Goal: Information Seeking & Learning: Learn about a topic

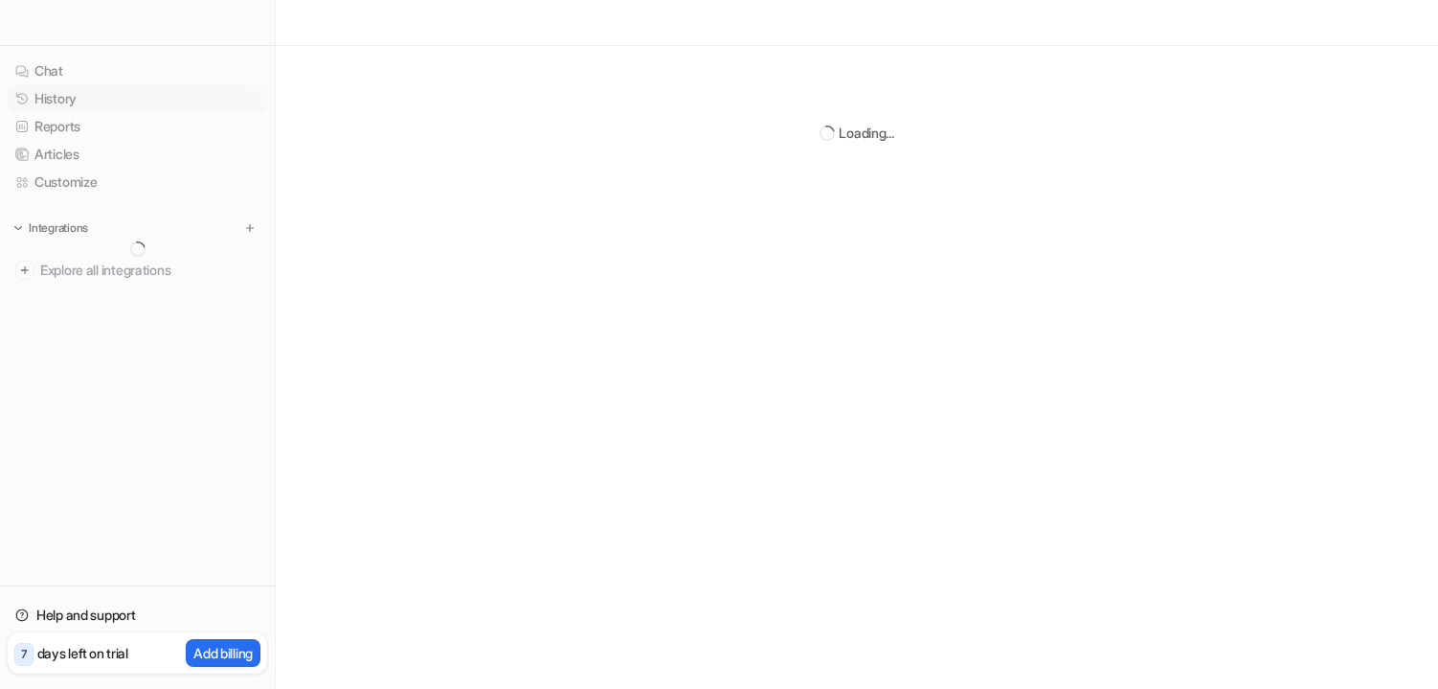
click at [61, 102] on link "History" at bounding box center [138, 98] width 260 height 27
click at [65, 104] on link "History" at bounding box center [138, 98] width 260 height 27
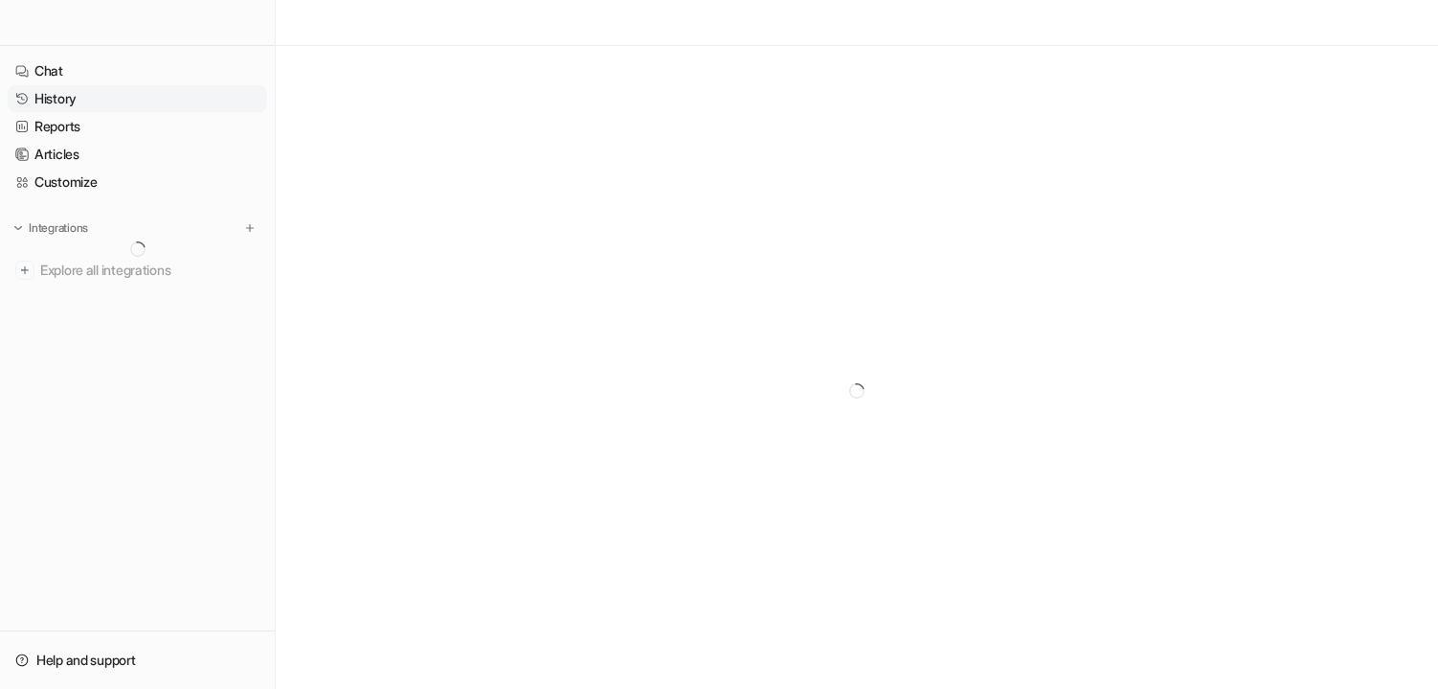
click at [65, 101] on link "History" at bounding box center [138, 98] width 260 height 27
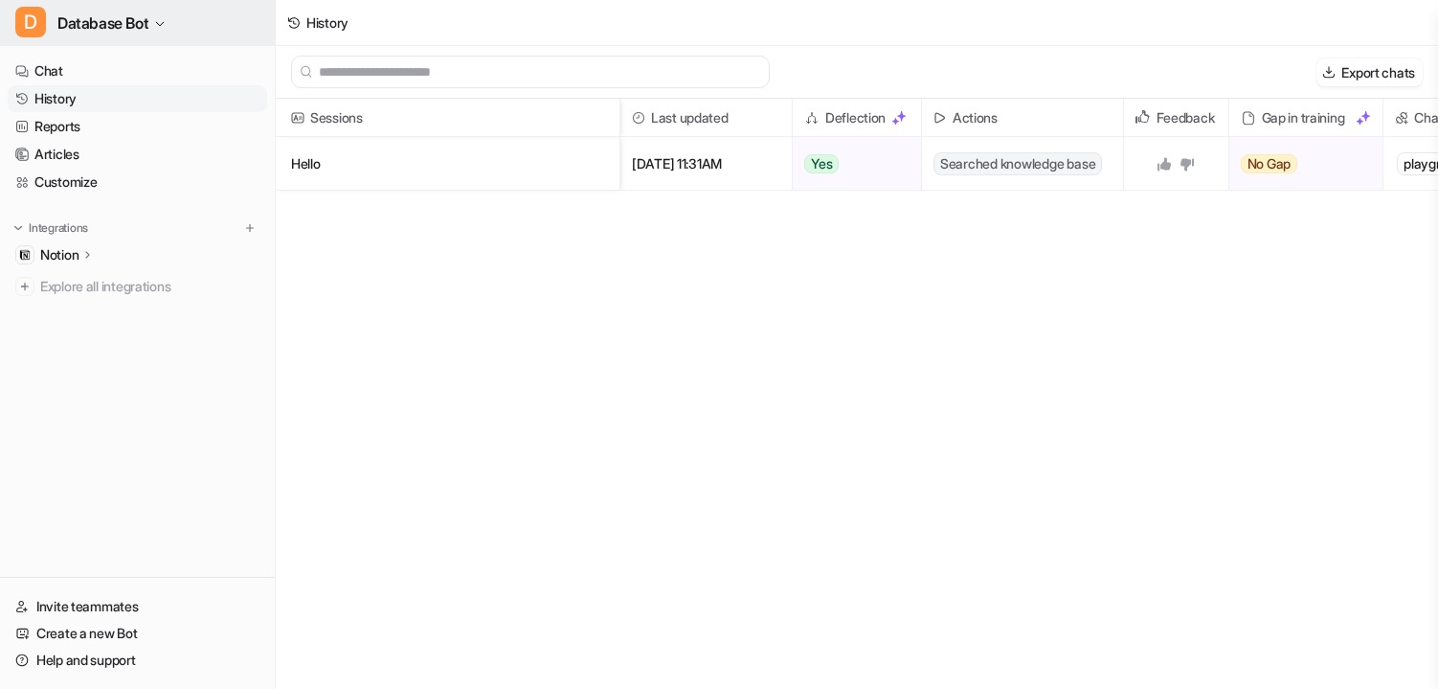
click at [126, 34] on span "Database Bot" at bounding box center [102, 23] width 91 height 27
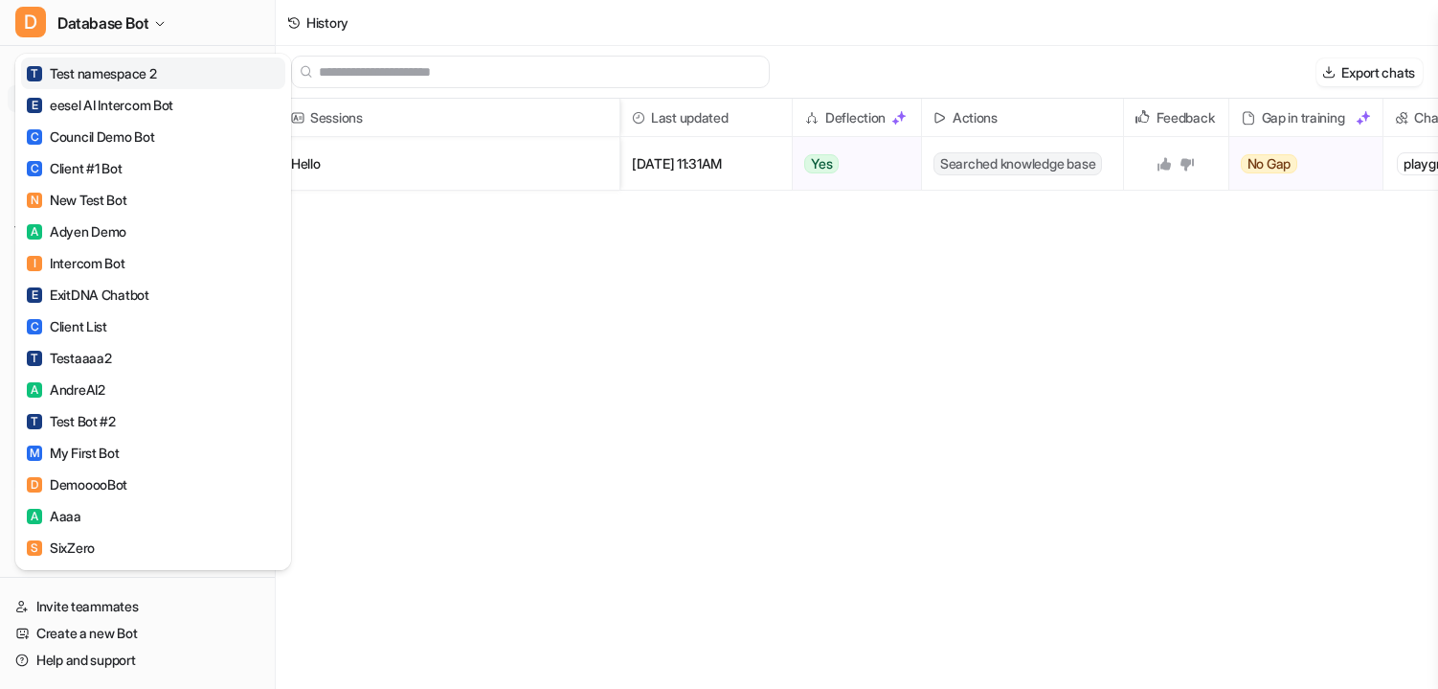
click at [130, 74] on div "T Test namespace 2" at bounding box center [92, 73] width 130 height 20
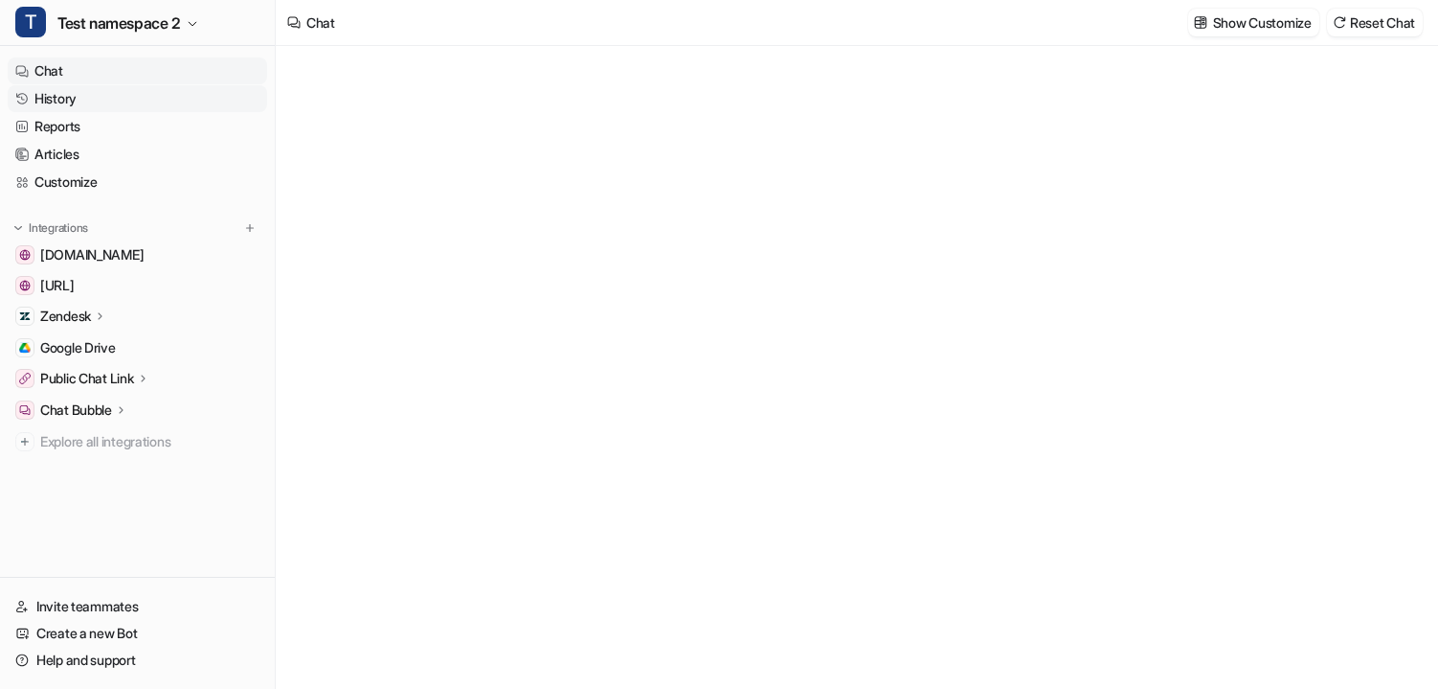
click at [93, 102] on link "History" at bounding box center [138, 98] width 260 height 27
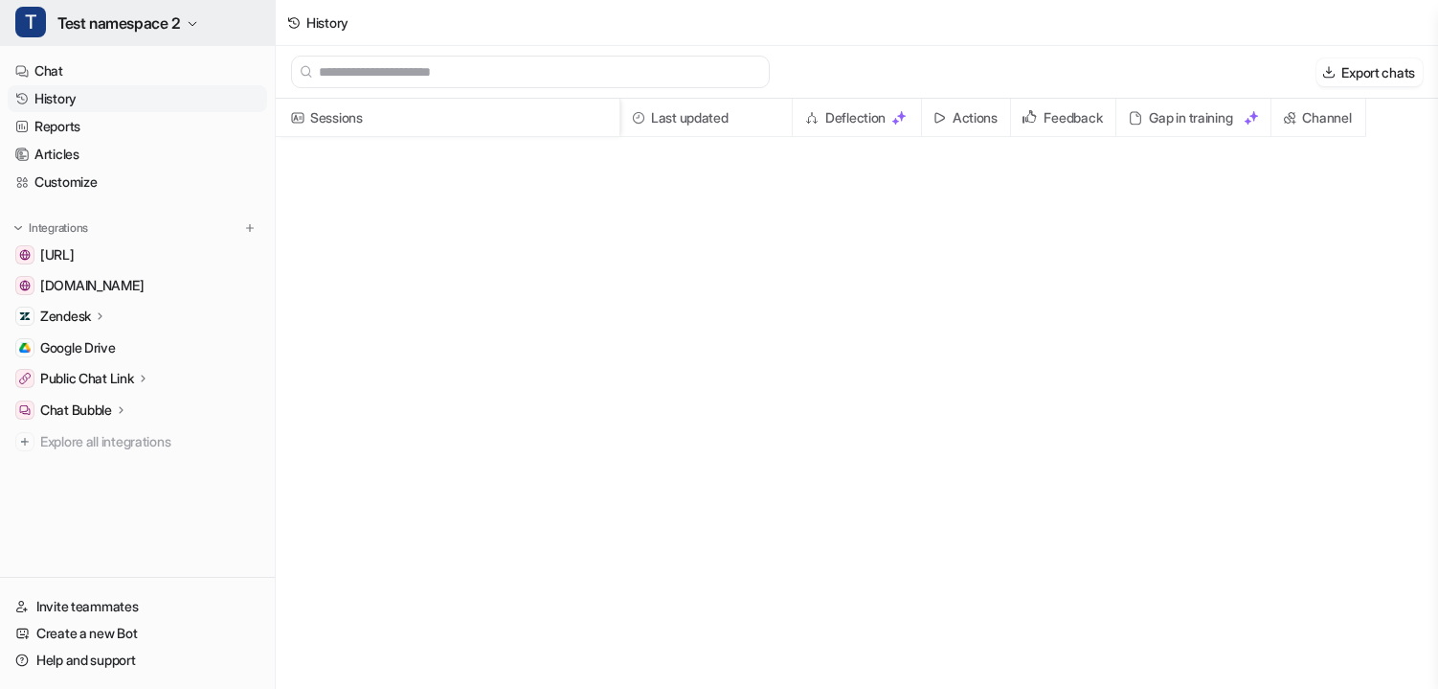
click at [164, 37] on button "T Test namespace 2" at bounding box center [137, 23] width 275 height 46
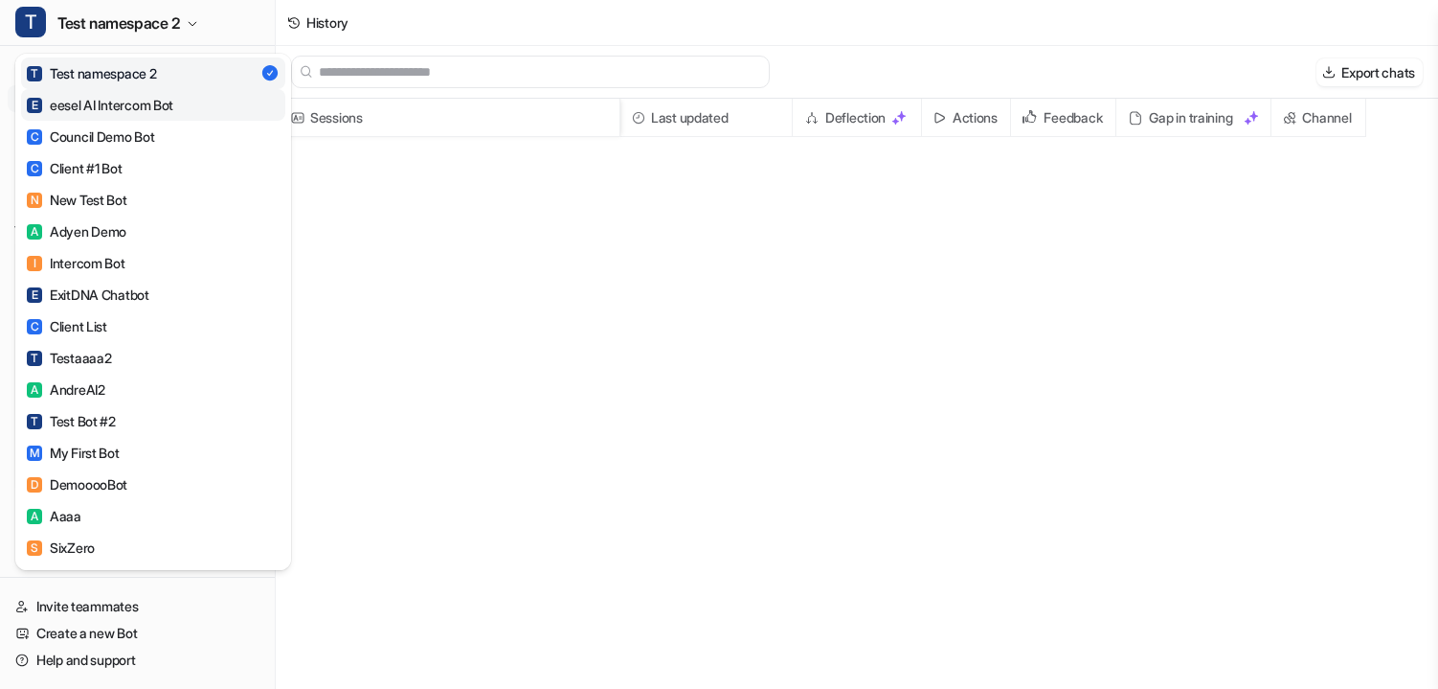
click at [130, 110] on div "E eesel AI Intercom Bot" at bounding box center [100, 105] width 147 height 20
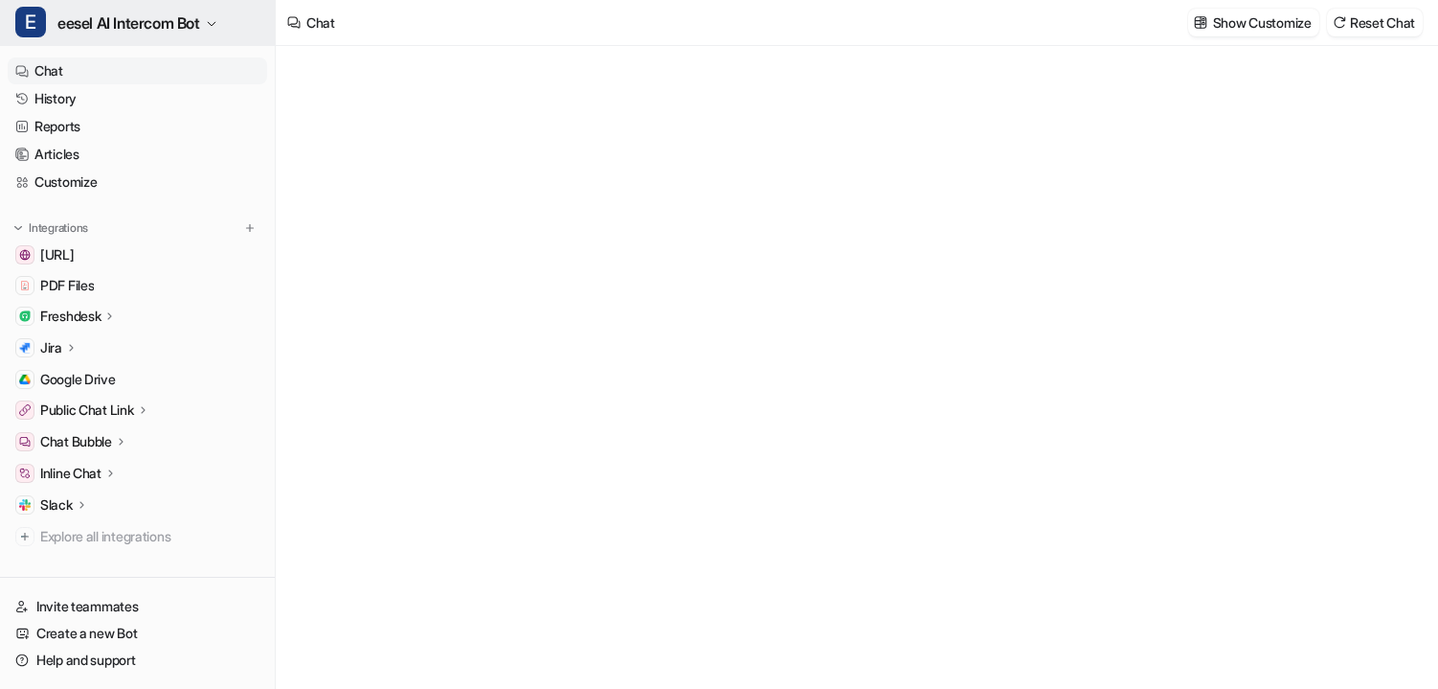
type textarea "**********"
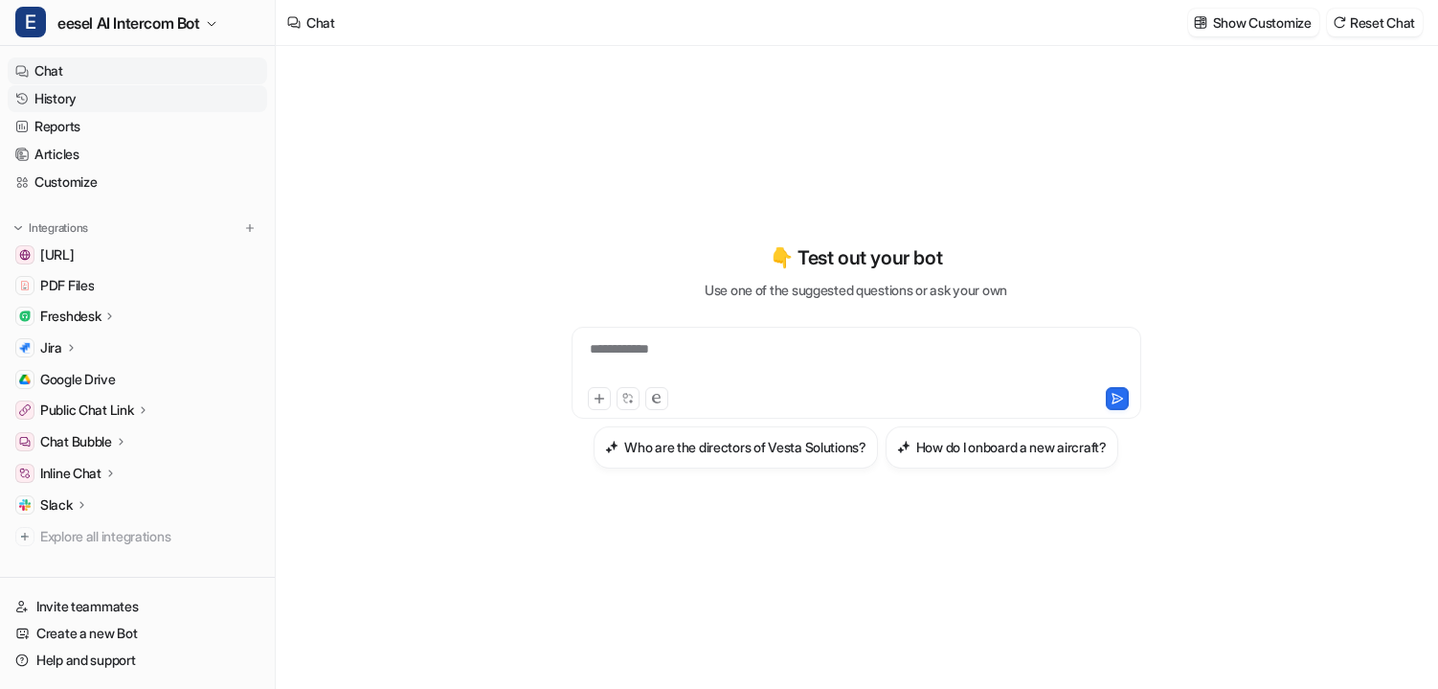
click at [60, 105] on link "History" at bounding box center [138, 98] width 260 height 27
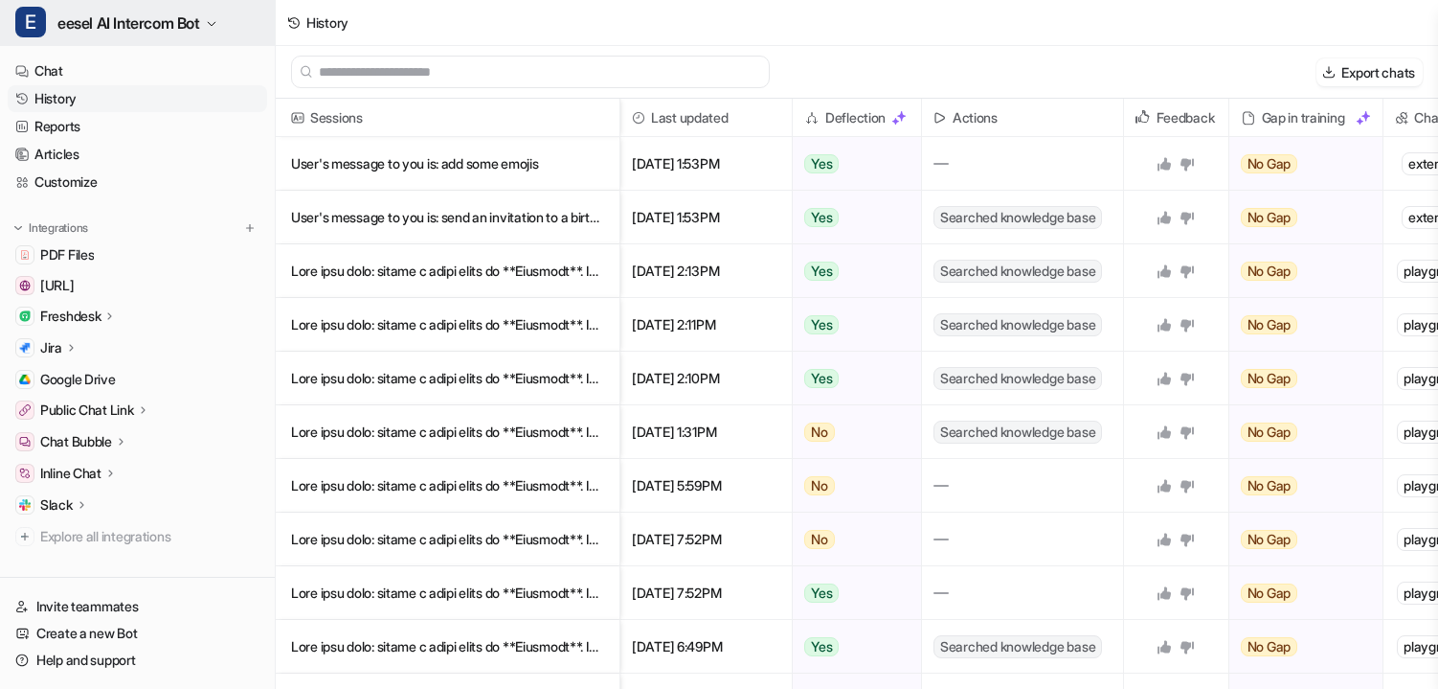
click at [174, 22] on span "eesel AI Intercom Bot" at bounding box center [128, 23] width 143 height 27
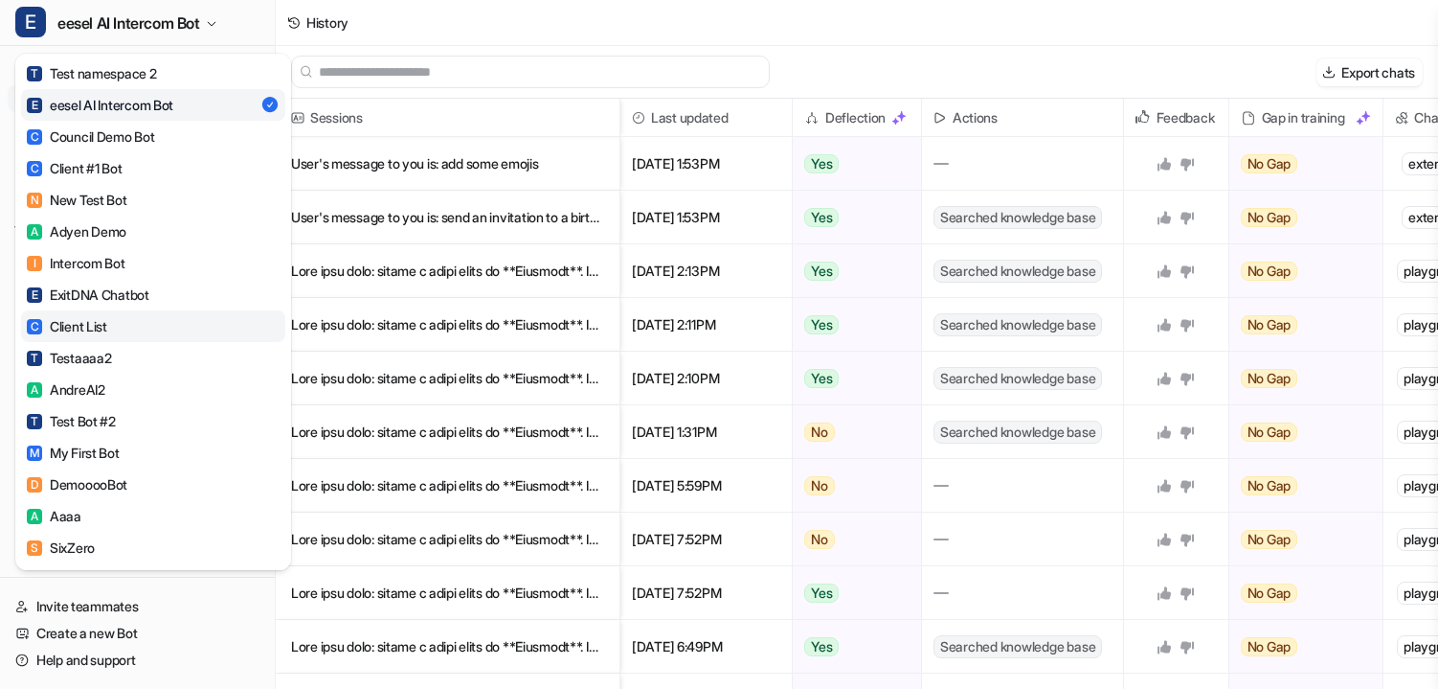
click at [128, 318] on link "C Client List" at bounding box center [153, 326] width 264 height 32
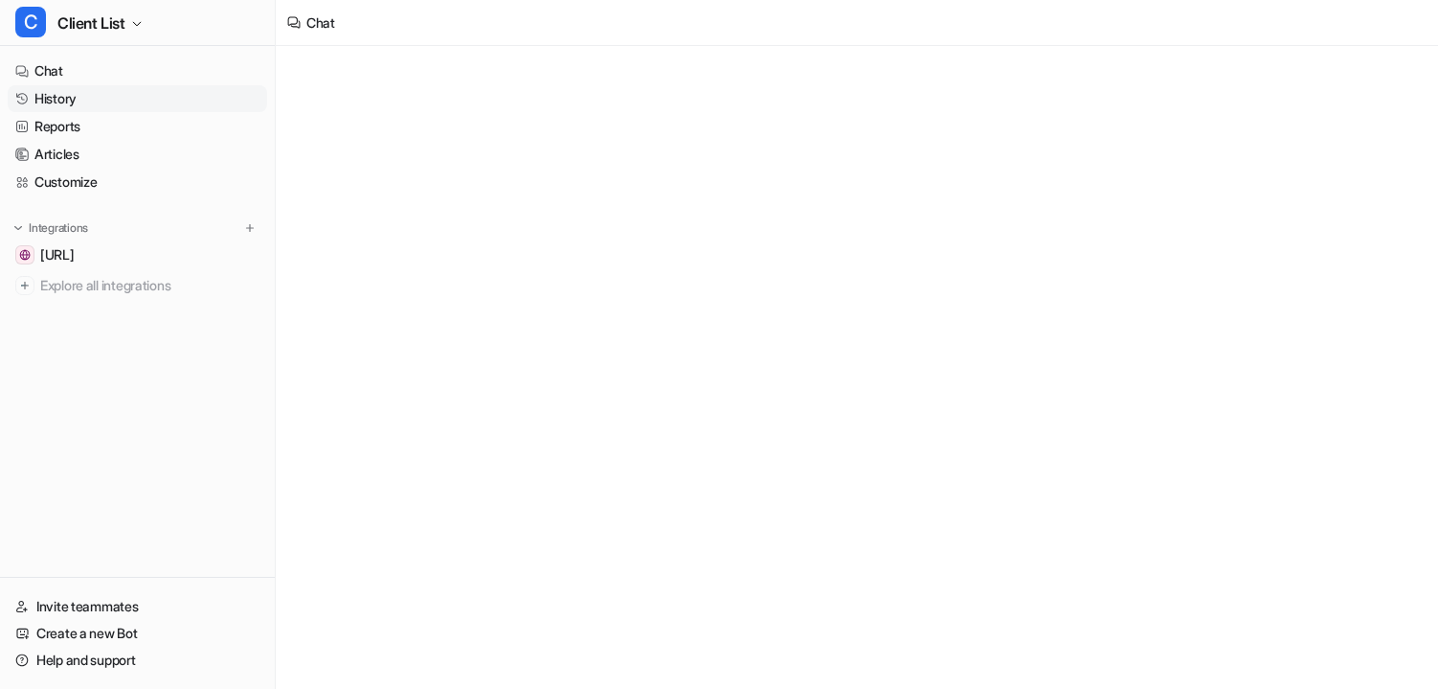
click at [79, 96] on link "History" at bounding box center [138, 98] width 260 height 27
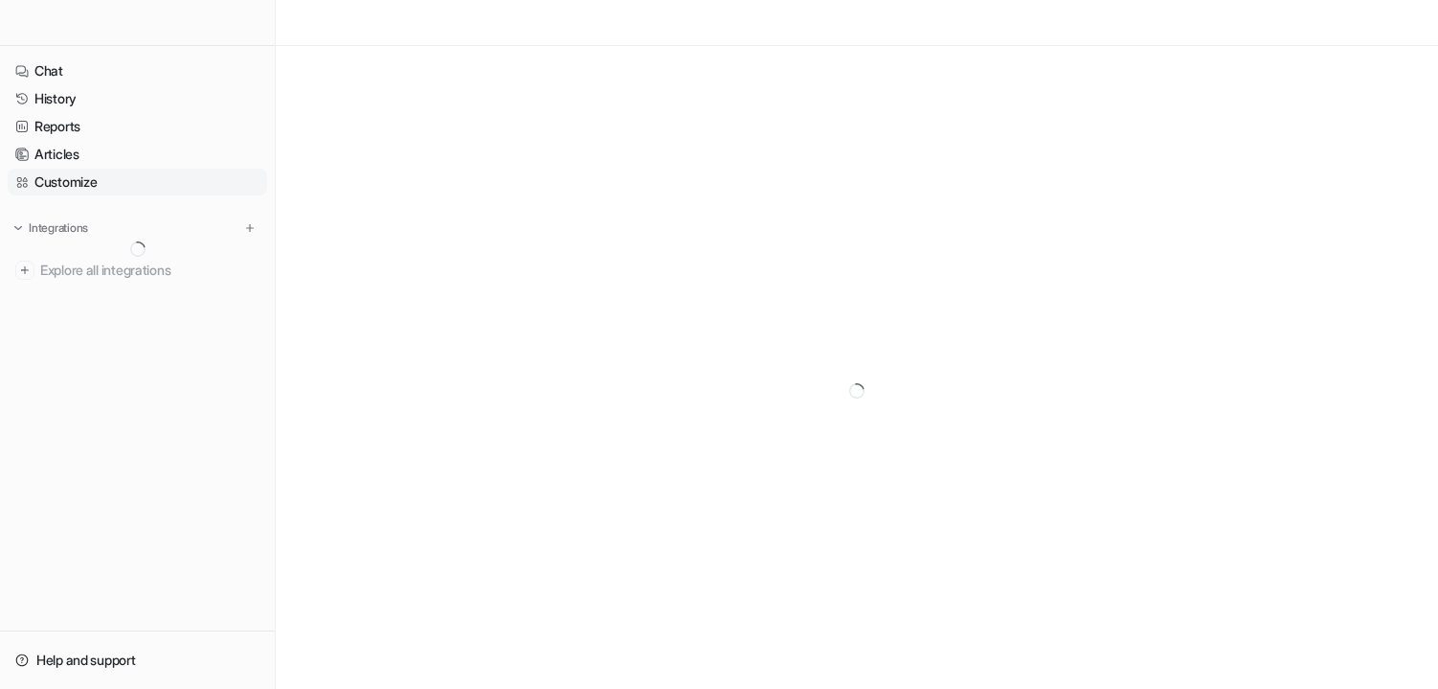
click at [86, 185] on link "Customize" at bounding box center [138, 182] width 260 height 27
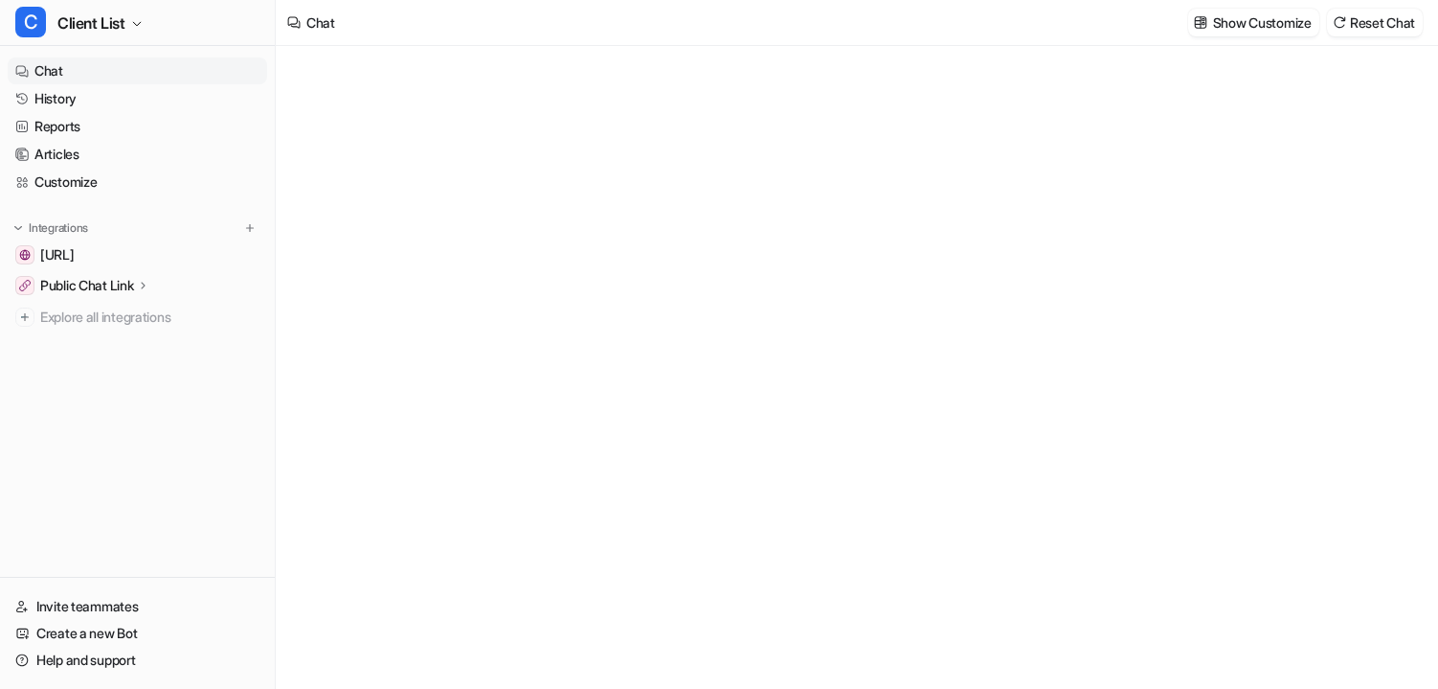
type textarea "**********"
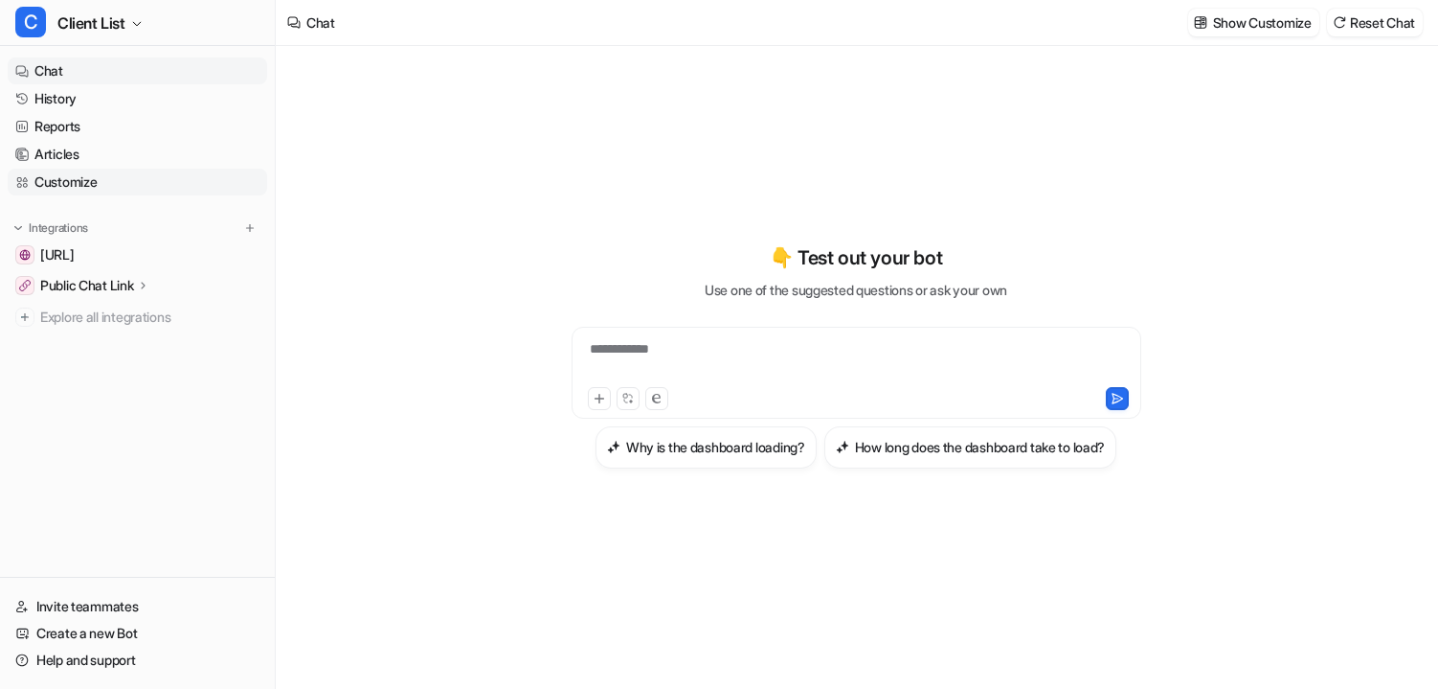
click at [61, 190] on link "Customize" at bounding box center [138, 182] width 260 height 27
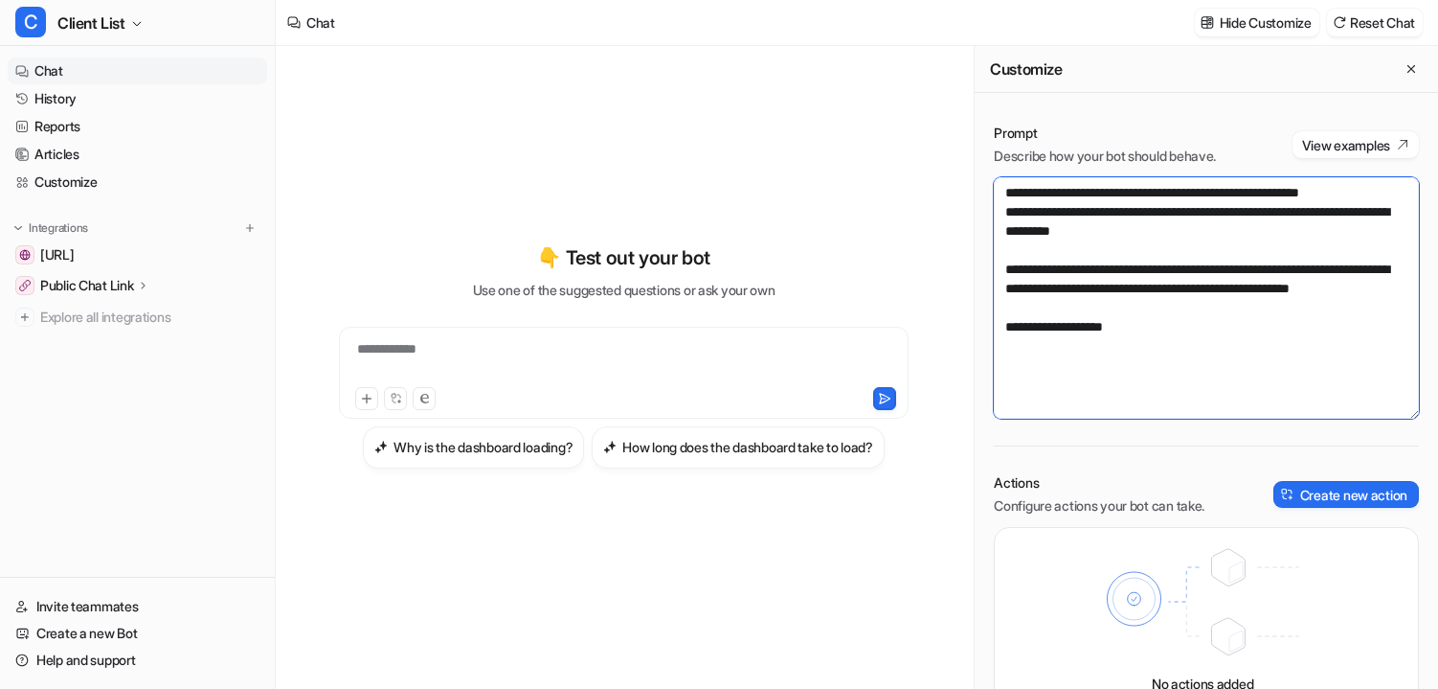
click at [1086, 305] on textarea "**********" at bounding box center [1206, 297] width 425 height 241
click at [1079, 288] on textarea "**********" at bounding box center [1206, 297] width 425 height 241
click at [97, 99] on link "History" at bounding box center [138, 98] width 260 height 27
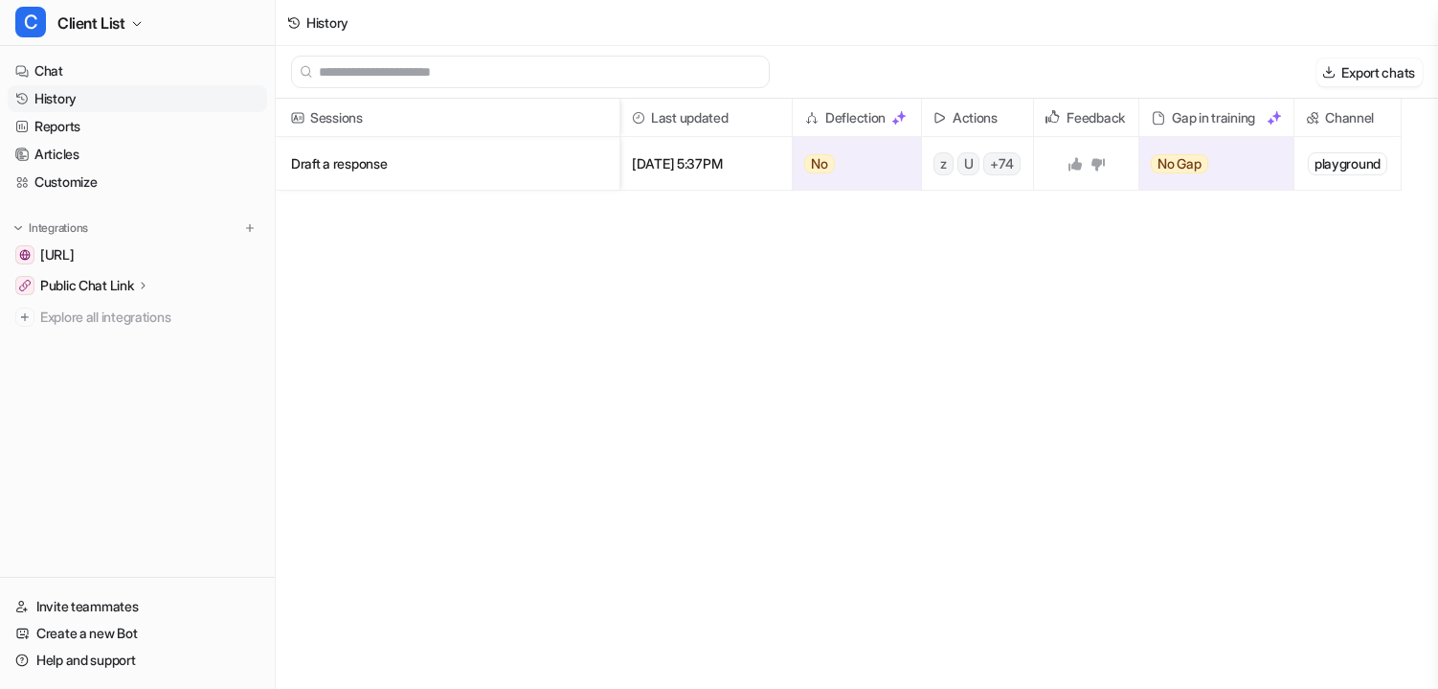
click at [367, 168] on p "Draft a response" at bounding box center [447, 164] width 313 height 54
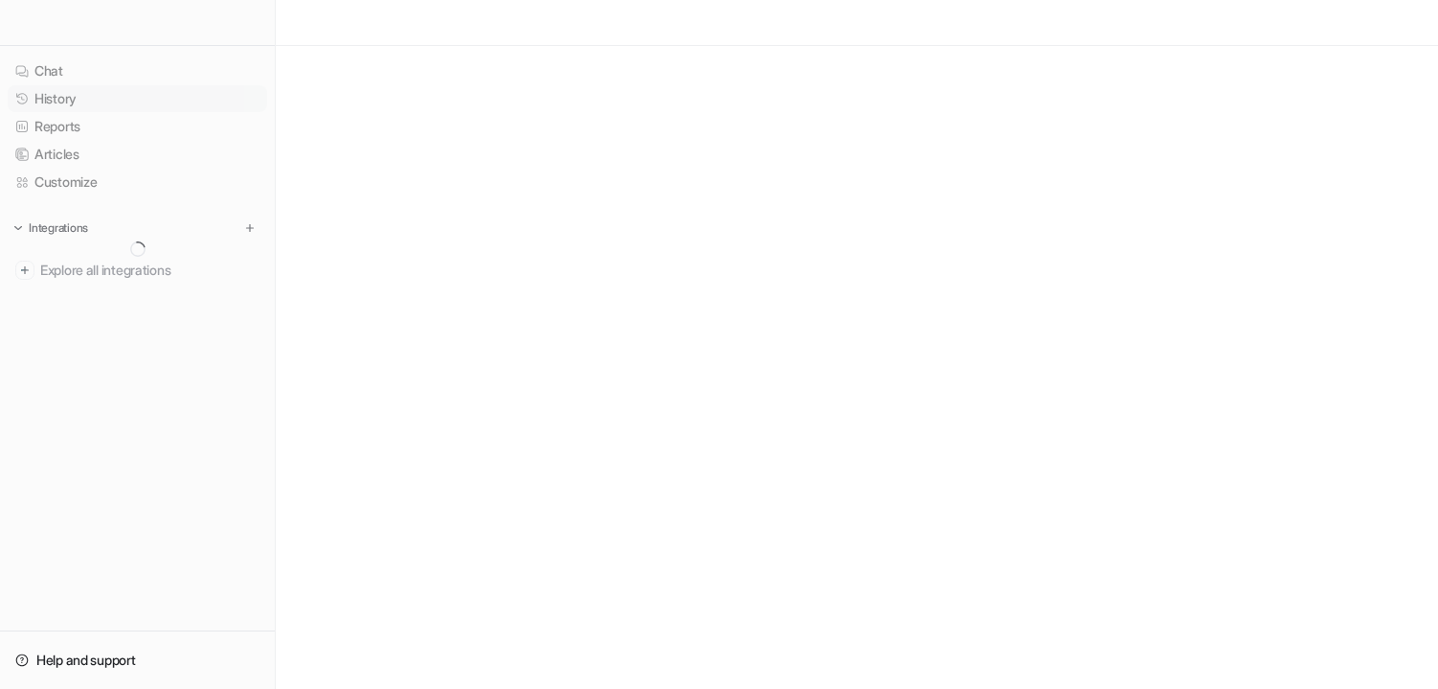
click at [68, 99] on link "History" at bounding box center [138, 98] width 260 height 27
click at [71, 103] on link "History" at bounding box center [138, 98] width 260 height 27
click at [79, 105] on link "History" at bounding box center [138, 98] width 260 height 27
click at [80, 100] on link "History" at bounding box center [138, 98] width 260 height 27
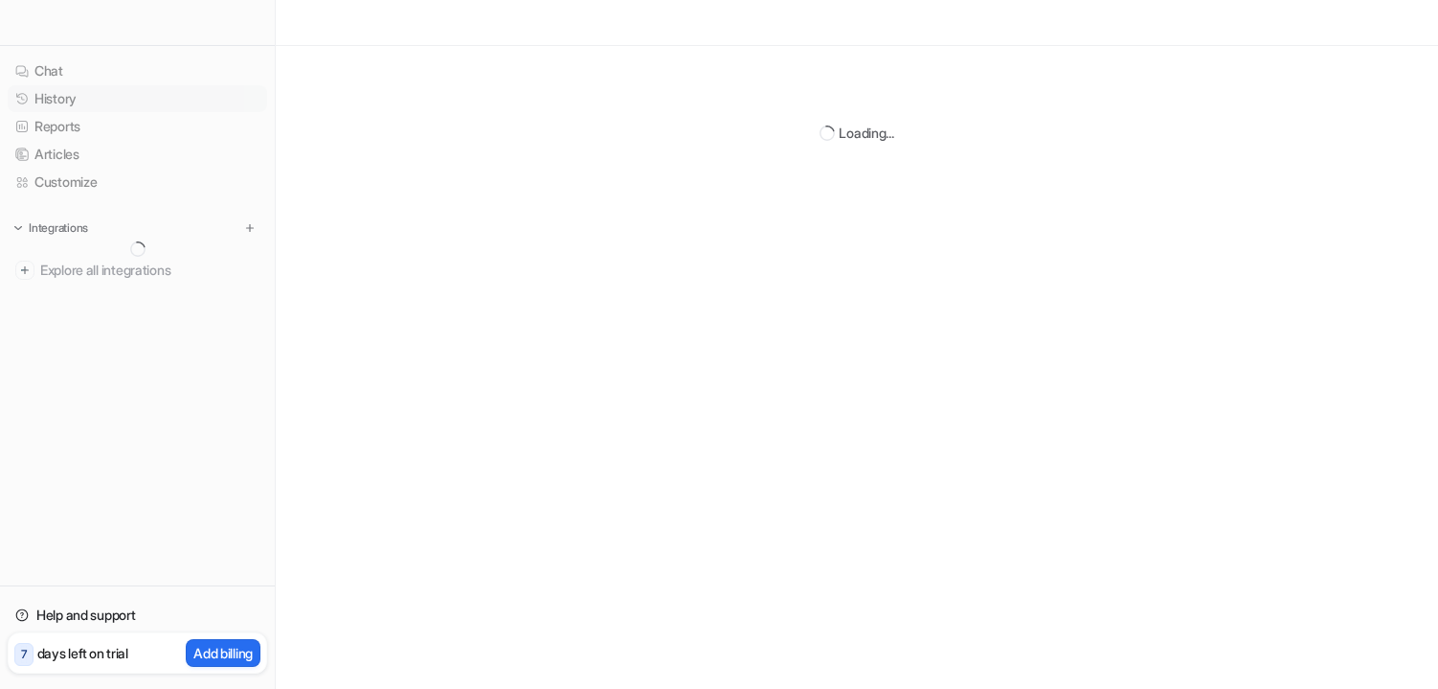
click at [69, 101] on link "History" at bounding box center [138, 98] width 260 height 27
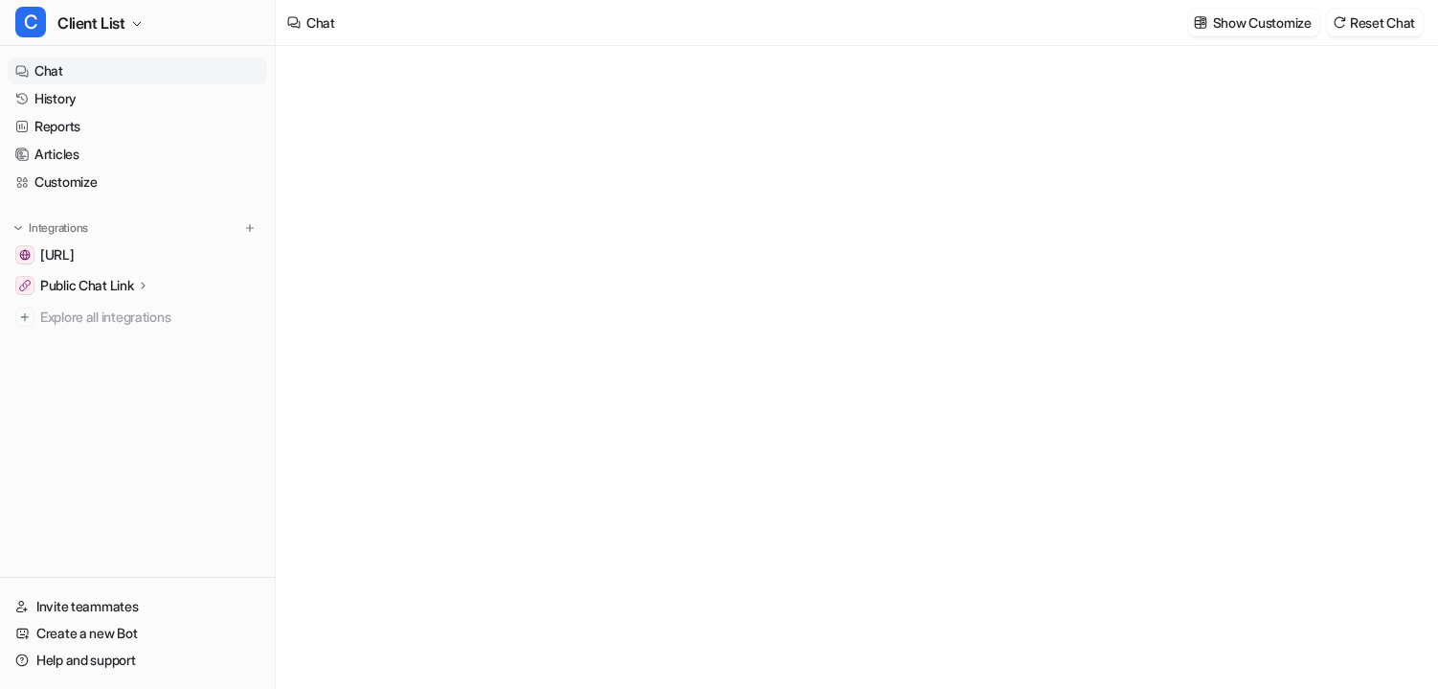
type textarea "**********"
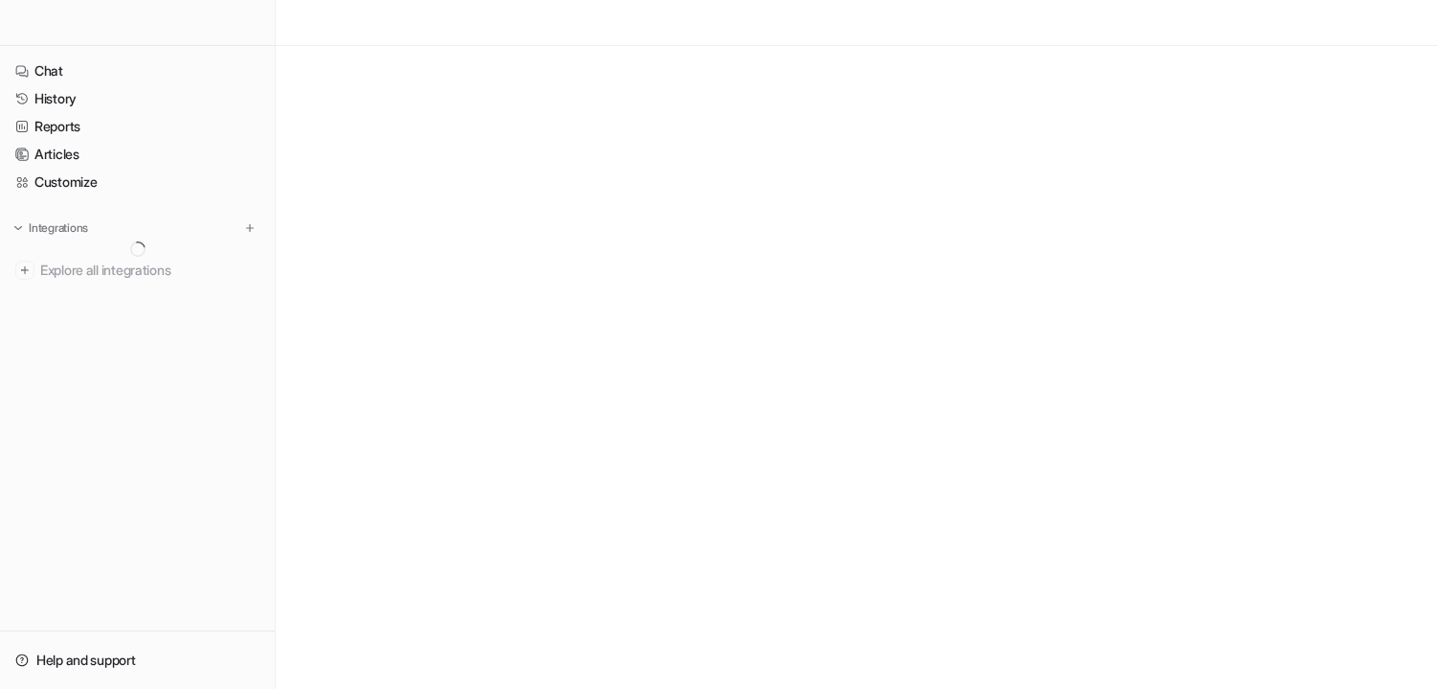
click at [69, 100] on link "History" at bounding box center [138, 98] width 260 height 27
